Goal: Information Seeking & Learning: Learn about a topic

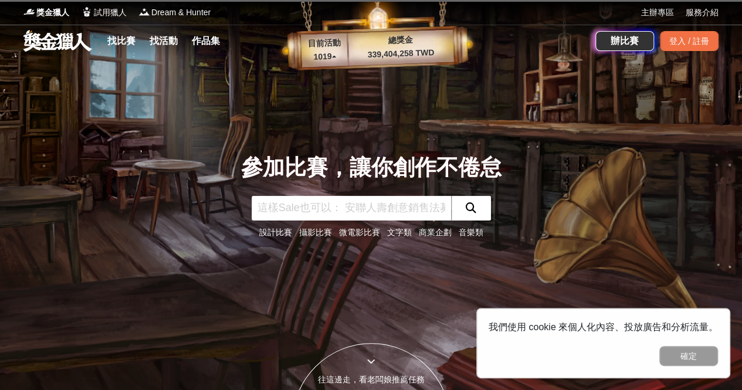
click at [406, 232] on link "文字類" at bounding box center [399, 232] width 25 height 9
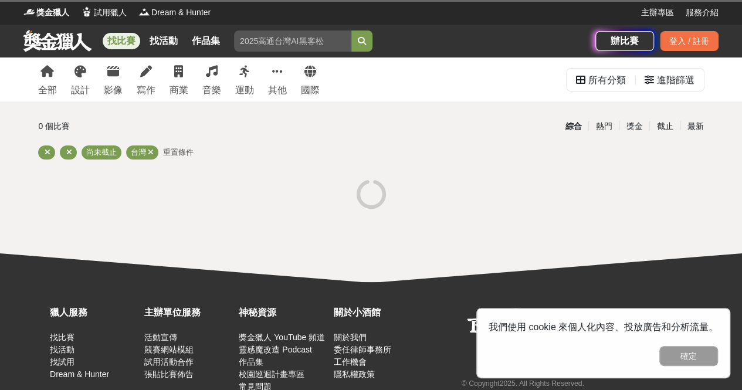
drag, startPoint x: 694, startPoint y: 350, endPoint x: 694, endPoint y: 342, distance: 8.2
click at [694, 350] on button "確定" at bounding box center [689, 356] width 59 height 20
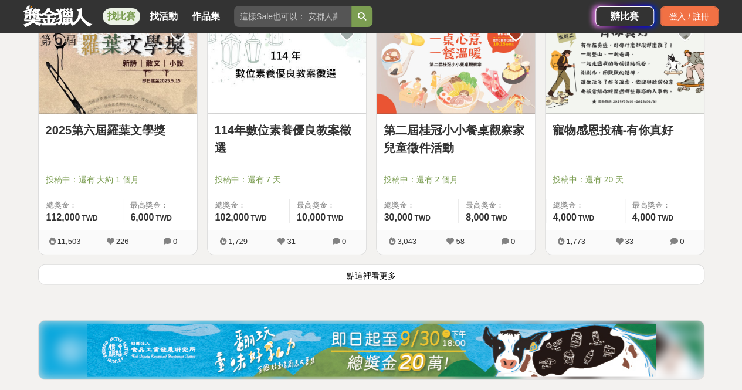
scroll to position [1585, 0]
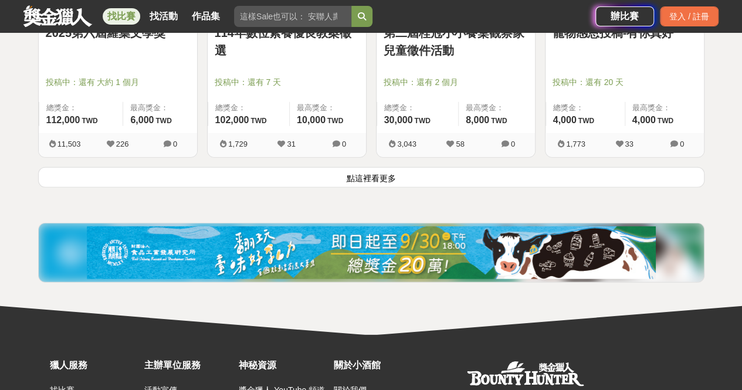
click at [407, 181] on button "點這裡看更多" at bounding box center [371, 177] width 667 height 21
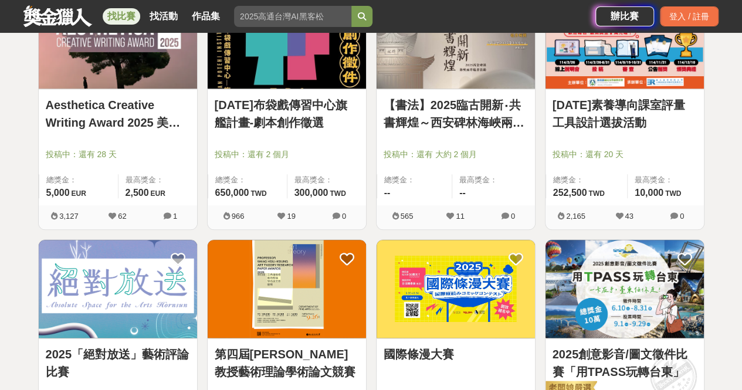
scroll to position [2935, 0]
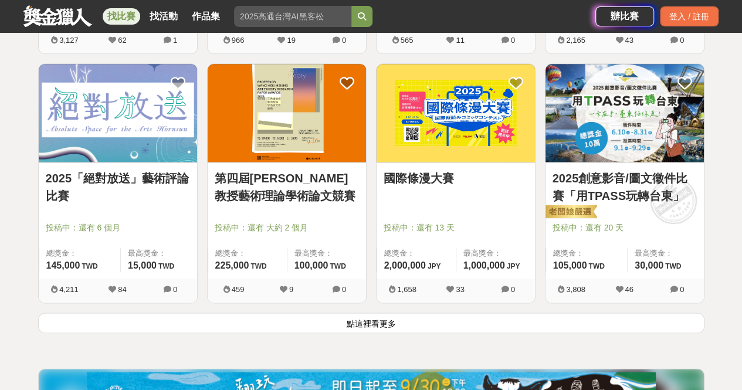
click at [364, 317] on button "點這裡看更多" at bounding box center [371, 323] width 667 height 21
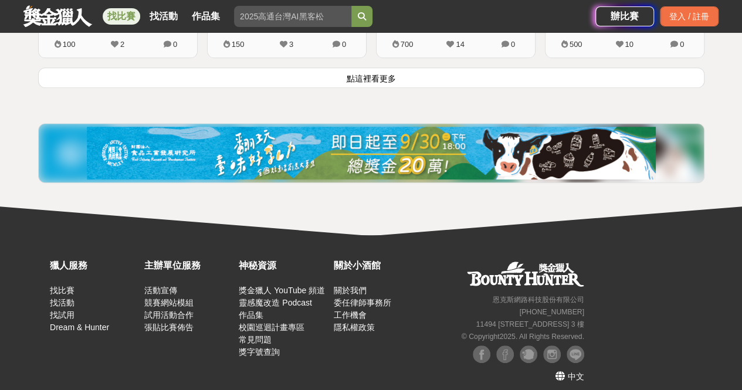
scroll to position [4678, 0]
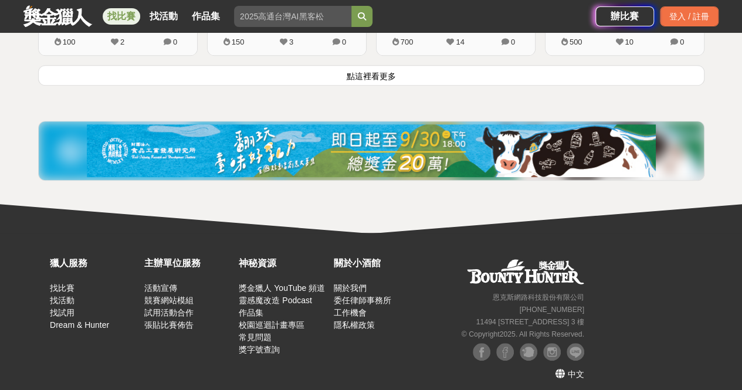
click at [374, 65] on button "點這裡看更多" at bounding box center [371, 75] width 667 height 21
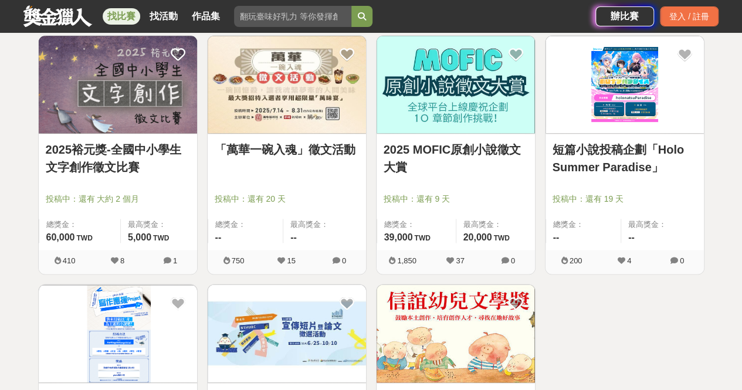
scroll to position [5441, 0]
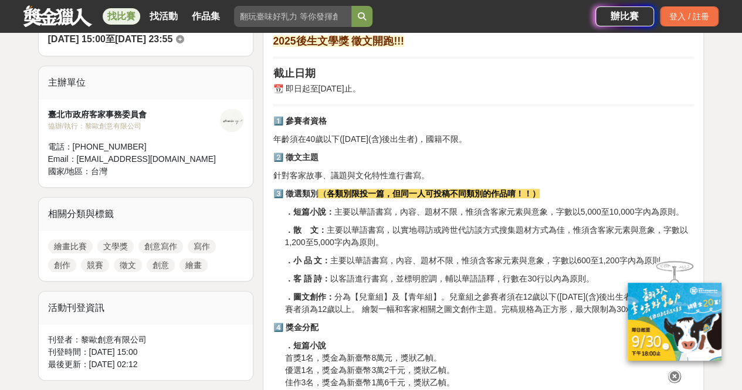
scroll to position [352, 0]
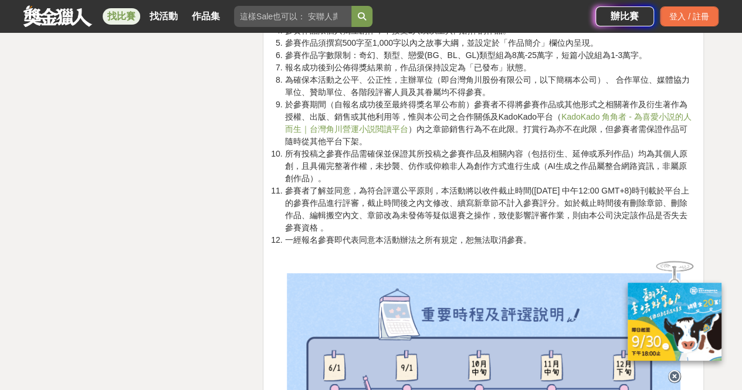
scroll to position [1937, 0]
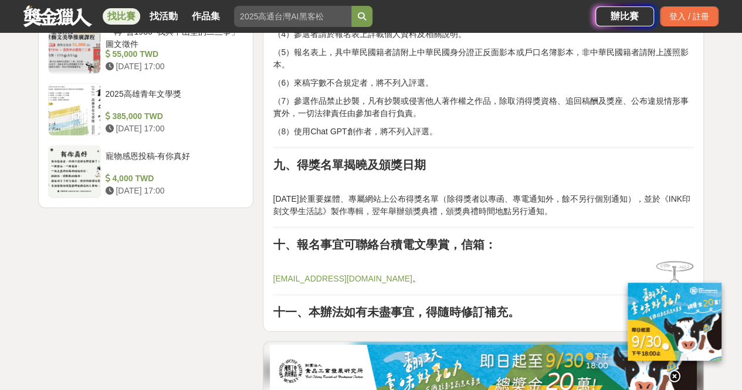
scroll to position [1585, 0]
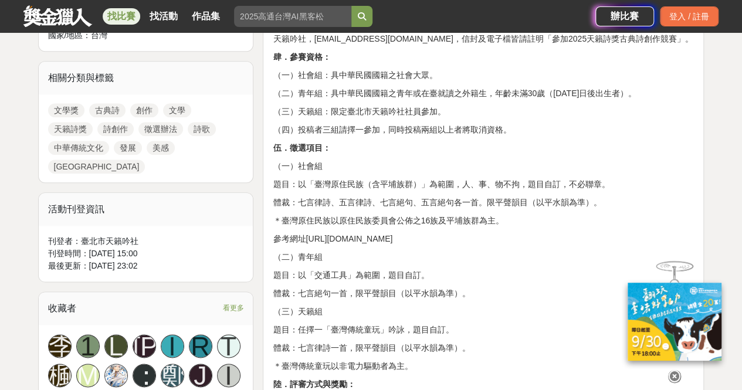
scroll to position [587, 0]
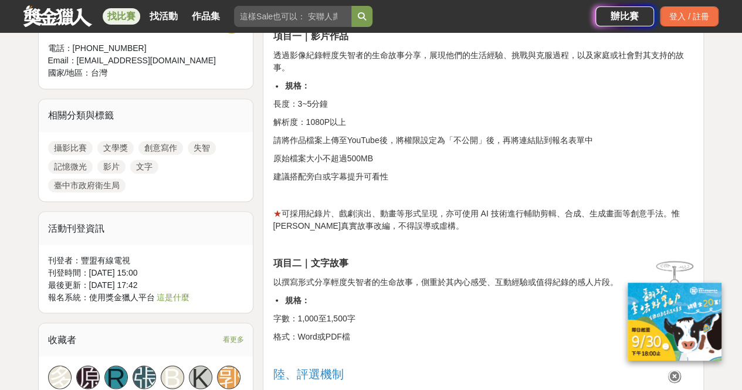
scroll to position [939, 0]
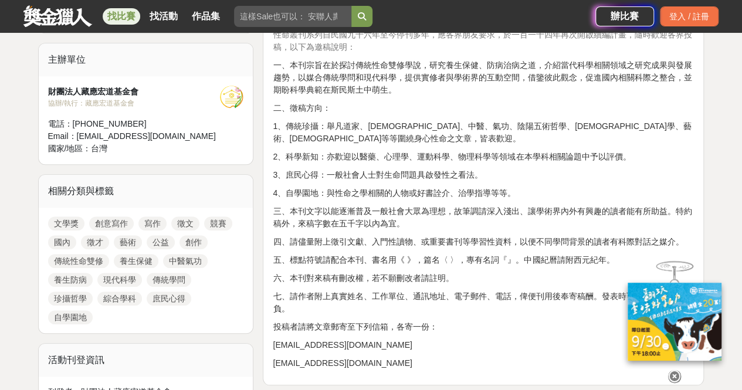
scroll to position [411, 0]
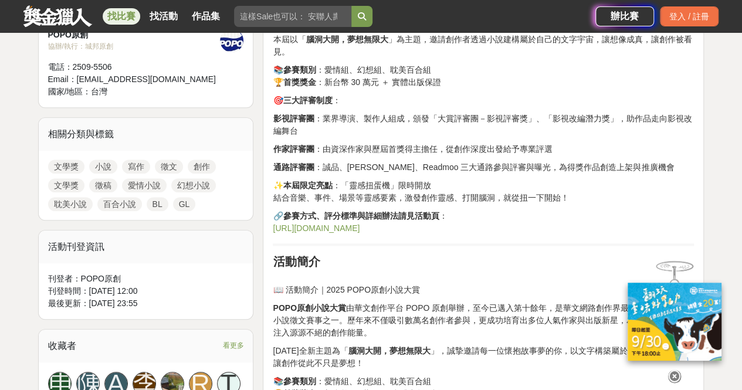
scroll to position [587, 0]
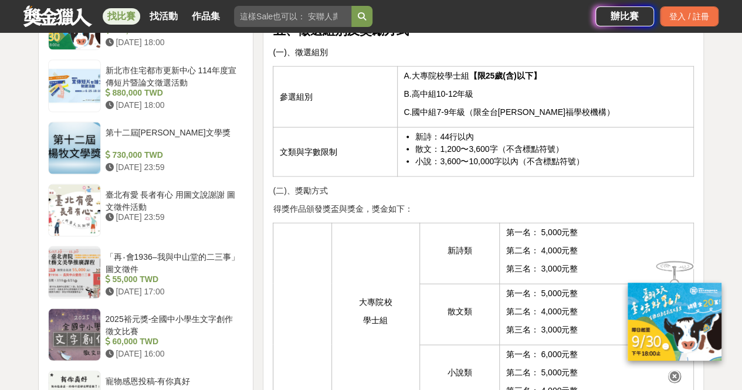
scroll to position [1056, 0]
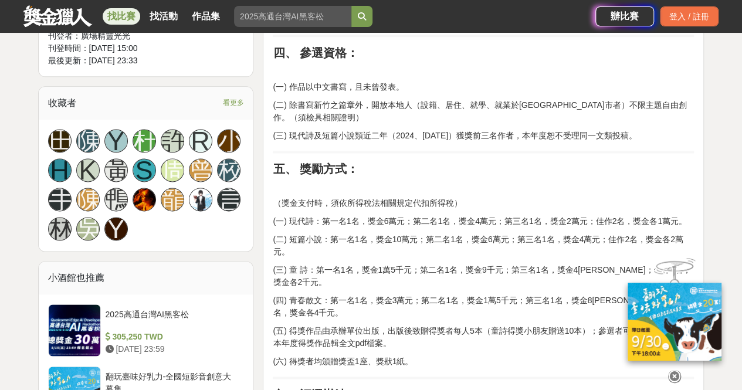
scroll to position [704, 0]
